Goal: Task Accomplishment & Management: Use online tool/utility

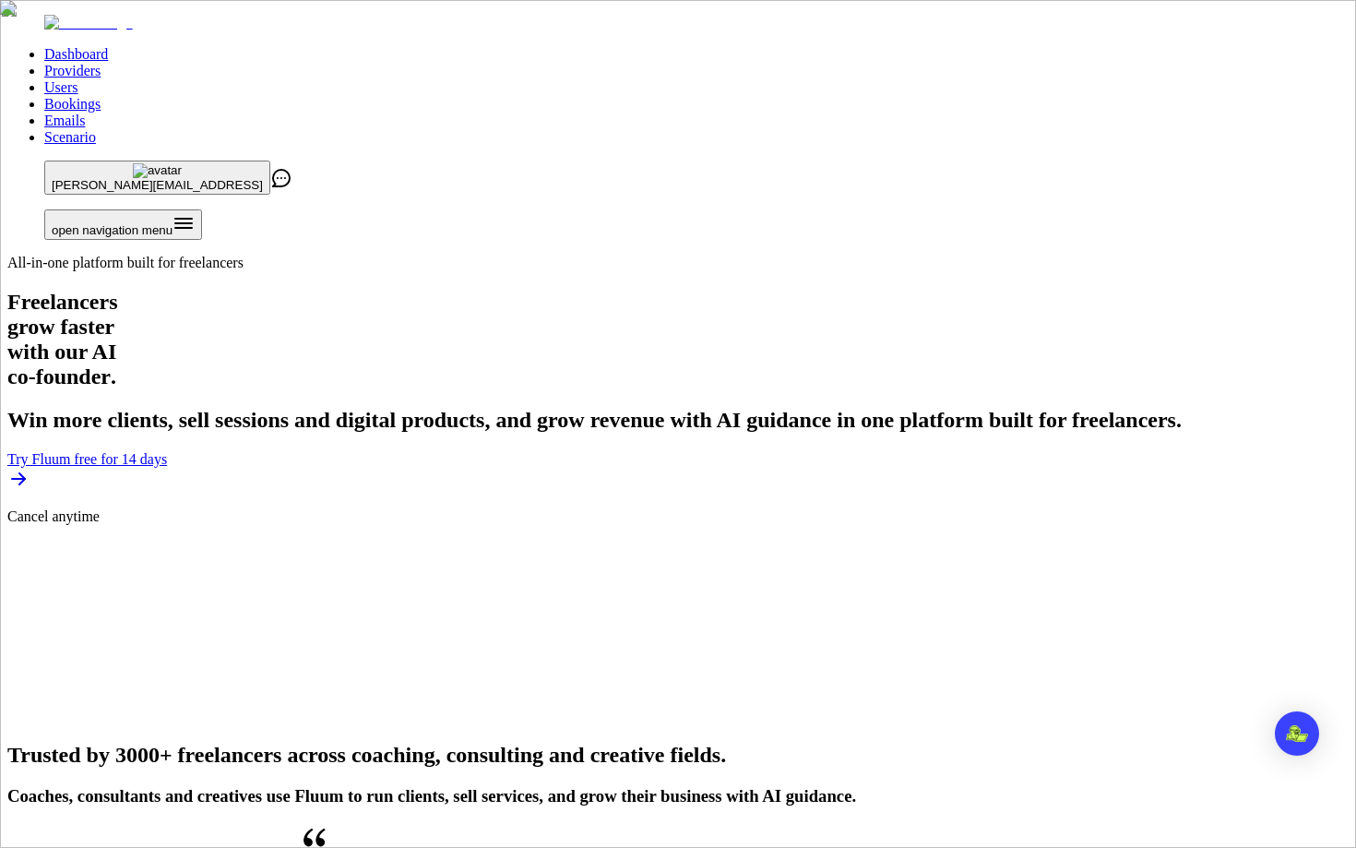
click at [78, 79] on link "Users" at bounding box center [60, 87] width 33 height 16
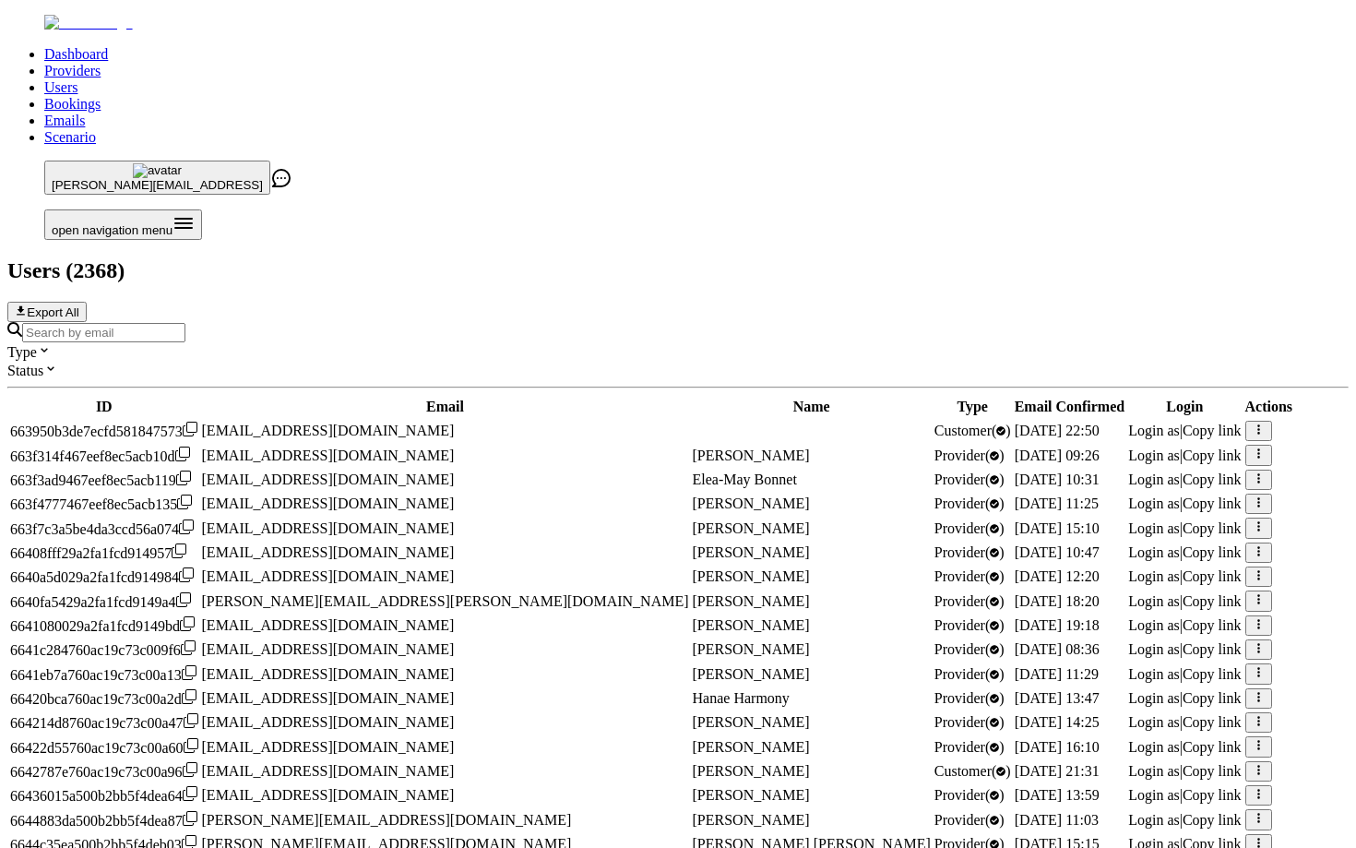
click at [185, 323] on input "Search by email" at bounding box center [103, 332] width 163 height 19
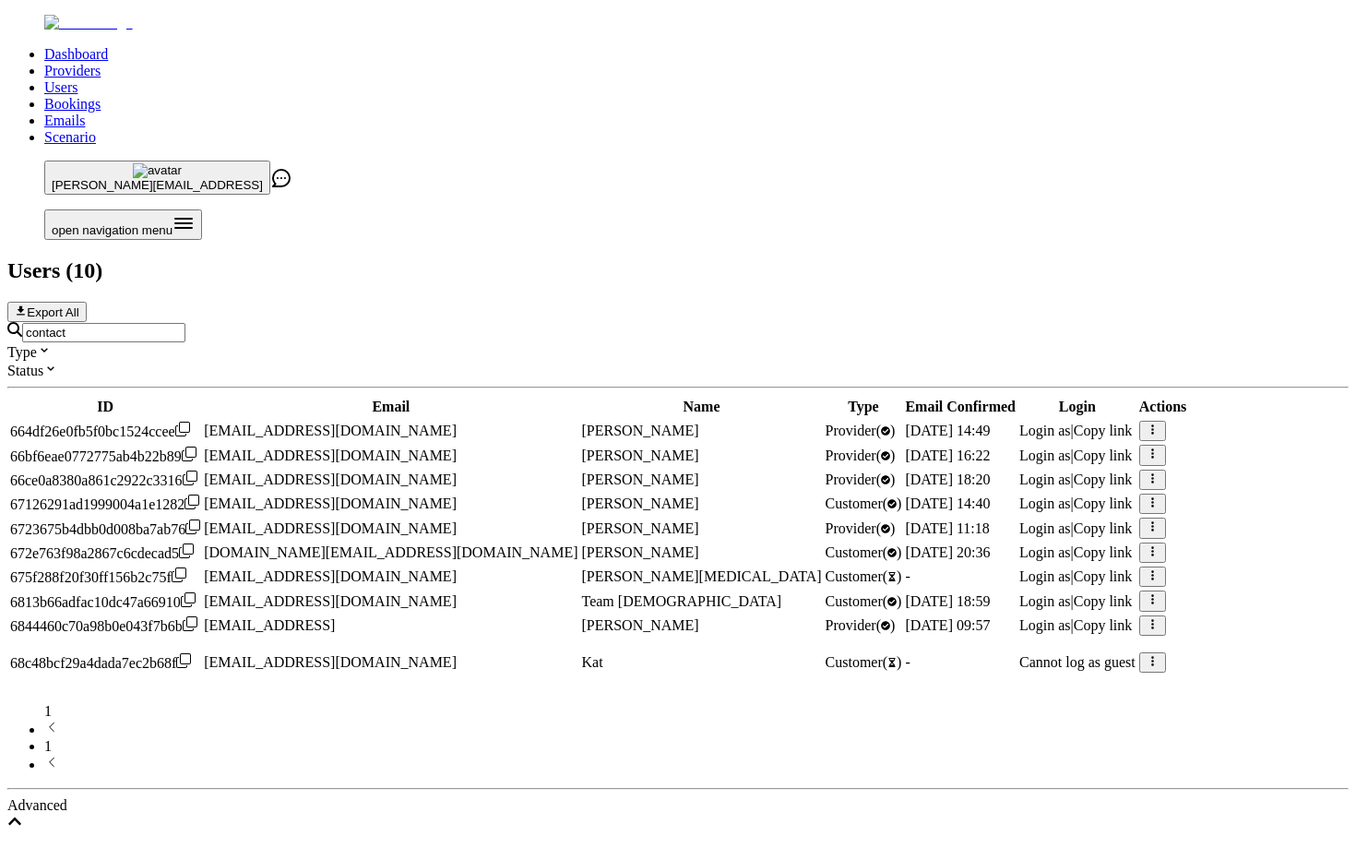
type input "[EMAIL_ADDRESS]"
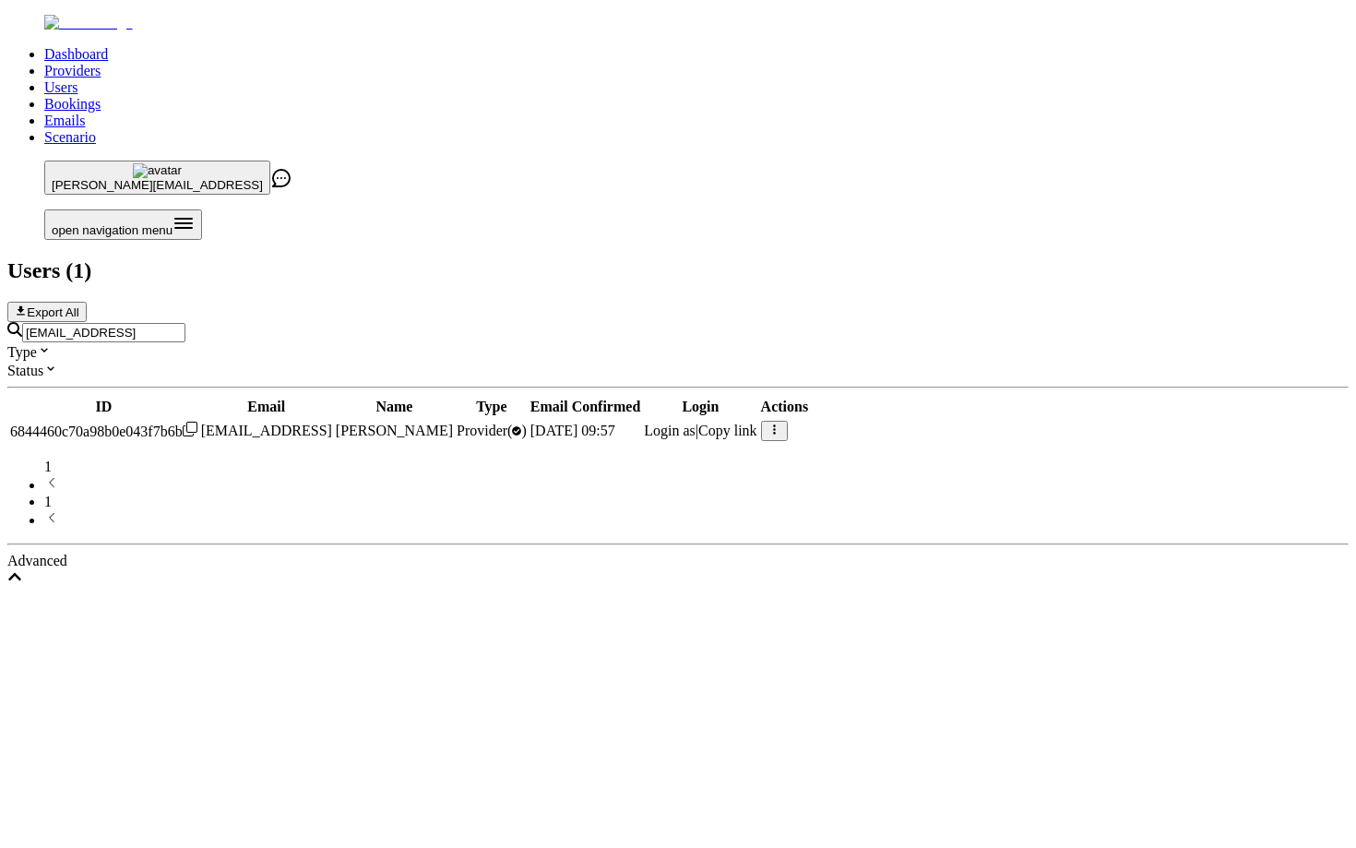
click at [696, 423] on span "Login as" at bounding box center [670, 431] width 52 height 16
